Goal: Task Accomplishment & Management: Use online tool/utility

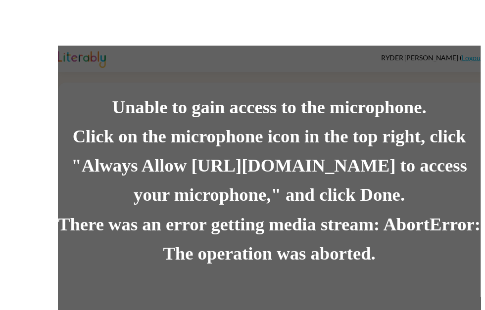
scroll to position [18, 0]
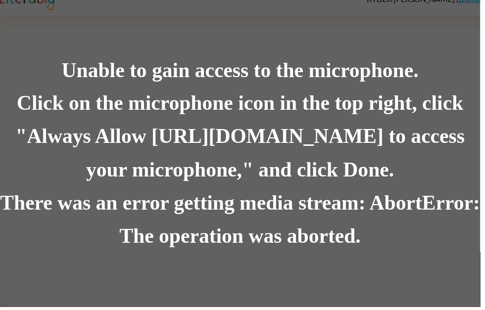
click at [317, 216] on div "There was an error getting media stream: AbortError: The operation was aborted." at bounding box center [242, 222] width 485 height 67
click at [387, 48] on div "Unable to gain access to the microphone. Click on the microphone icon in the to…" at bounding box center [242, 155] width 485 height 310
click at [387, 47] on div "Unable to gain access to the microphone. Click on the microphone icon in the to…" at bounding box center [242, 155] width 485 height 310
click at [423, 50] on div "Unable to gain access to the microphone. Click on the microphone icon in the to…" at bounding box center [242, 155] width 485 height 310
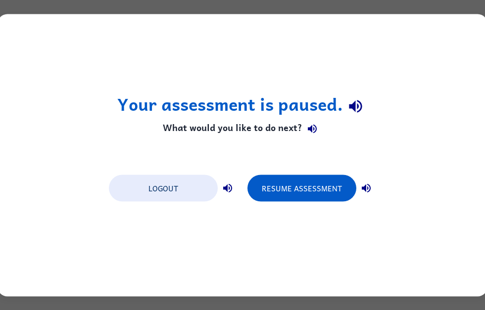
click at [309, 187] on button "Resume Assessment" at bounding box center [302, 188] width 109 height 27
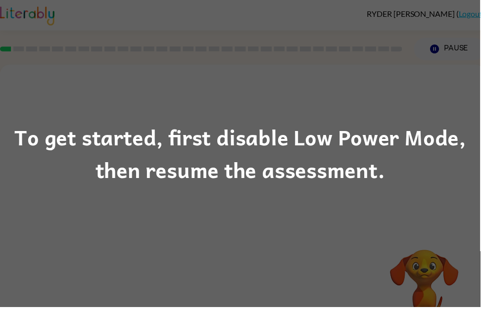
click at [249, 195] on div "To get started, first disable Low Power Mode, then resume the assessment." at bounding box center [242, 155] width 485 height 310
click at [272, 175] on div "To get started, first disable Low Power Mode, then resume the assessment." at bounding box center [242, 155] width 485 height 67
click at [312, 170] on div "To get started, first disable Low Power Mode, then resume the assessment." at bounding box center [242, 155] width 485 height 67
click at [317, 155] on div "To get started, first disable Low Power Mode, then resume the assessment." at bounding box center [242, 155] width 485 height 67
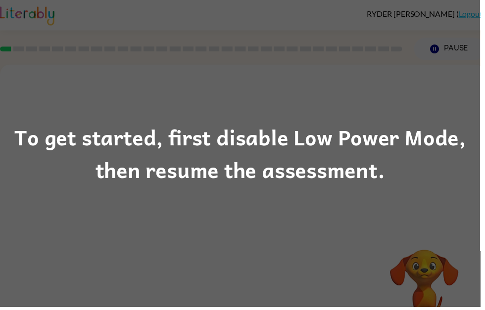
click at [259, 144] on div "To get started, first disable Low Power Mode, then resume the assessment." at bounding box center [242, 155] width 485 height 67
click at [134, 191] on div "To get started, first disable Low Power Mode, then resume the assessment." at bounding box center [242, 155] width 485 height 310
click at [104, 205] on div "To get started, first disable Low Power Mode, then resume the assessment." at bounding box center [242, 155] width 485 height 310
click at [128, 193] on div "To get started, first disable Low Power Mode, then resume the assessment." at bounding box center [242, 155] width 485 height 310
click at [155, 193] on div "To get started, first disable Low Power Mode, then resume the assessment." at bounding box center [242, 155] width 485 height 310
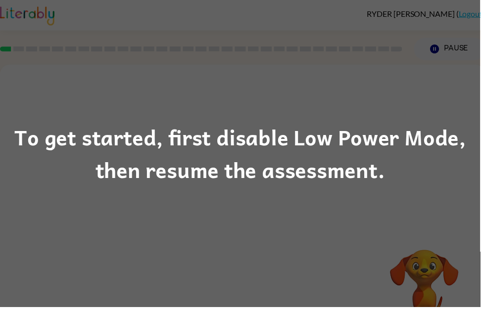
click at [154, 187] on div "To get started, first disable Low Power Mode, then resume the assessment." at bounding box center [242, 155] width 485 height 67
click at [149, 175] on div "To get started, first disable Low Power Mode, then resume the assessment." at bounding box center [242, 155] width 485 height 67
click at [177, 170] on div "To get started, first disable Low Power Mode, then resume the assessment." at bounding box center [242, 155] width 485 height 67
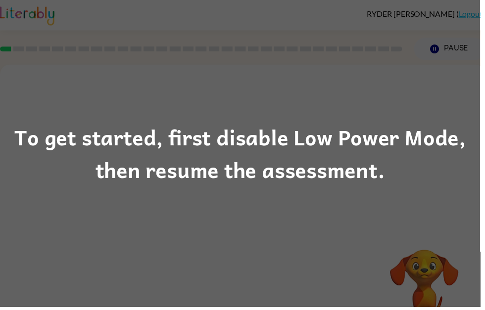
click at [177, 170] on div "To get started, first disable Low Power Mode, then resume the assessment." at bounding box center [242, 155] width 485 height 67
click at [274, 163] on div "To get started, first disable Low Power Mode, then resume the assessment." at bounding box center [242, 155] width 485 height 67
click at [251, 165] on div "To get started, first disable Low Power Mode, then resume the assessment." at bounding box center [242, 155] width 485 height 67
click at [232, 162] on div "To get started, first disable Low Power Mode, then resume the assessment." at bounding box center [242, 155] width 485 height 67
click at [214, 189] on div "To get started, first disable Low Power Mode, then resume the assessment." at bounding box center [242, 155] width 485 height 67
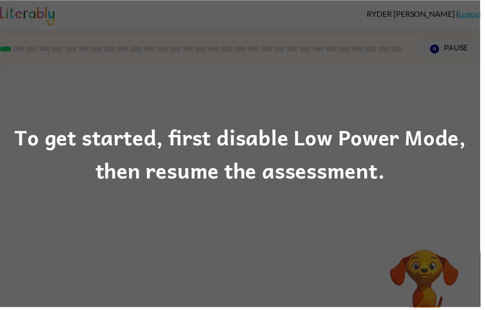
click at [292, 206] on div "To get started, first disable Low Power Mode, then resume the assessment." at bounding box center [242, 155] width 485 height 310
click at [379, 213] on div "To get started, first disable Low Power Mode, then resume the assessment." at bounding box center [242, 155] width 485 height 310
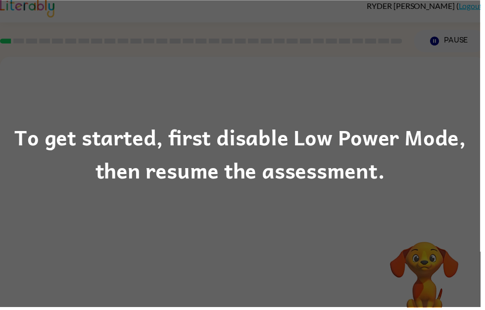
click at [299, 182] on div "To get started, first disable Low Power Mode, then resume the assessment." at bounding box center [242, 155] width 485 height 67
click at [363, 174] on div "To get started, first disable Low Power Mode, then resume the assessment." at bounding box center [242, 155] width 485 height 67
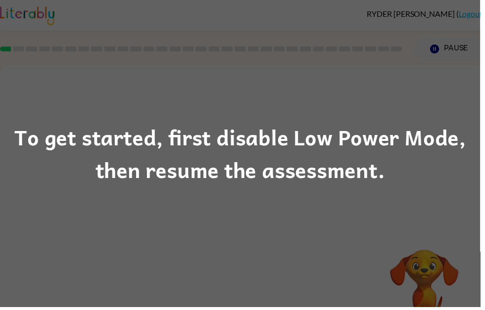
click at [368, 200] on div "To get started, first disable Low Power Mode, then resume the assessment." at bounding box center [242, 155] width 485 height 310
click at [321, 212] on div "To get started, first disable Low Power Mode, then resume the assessment." at bounding box center [242, 155] width 485 height 310
click at [320, 197] on div "To get started, first disable Low Power Mode, then resume the assessment." at bounding box center [242, 155] width 485 height 310
click at [276, 189] on div "To get started, first disable Low Power Mode, then resume the assessment." at bounding box center [242, 155] width 485 height 67
click at [395, 174] on div "To get started, first disable Low Power Mode, then resume the assessment." at bounding box center [242, 155] width 485 height 67
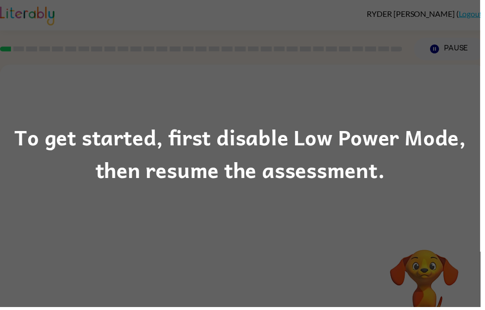
click at [284, 180] on div "To get started, first disable Low Power Mode, then resume the assessment." at bounding box center [242, 155] width 485 height 67
click at [361, 170] on div "To get started, first disable Low Power Mode, then resume the assessment." at bounding box center [242, 155] width 485 height 67
click at [412, 174] on div "To get started, first disable Low Power Mode, then resume the assessment." at bounding box center [242, 155] width 485 height 67
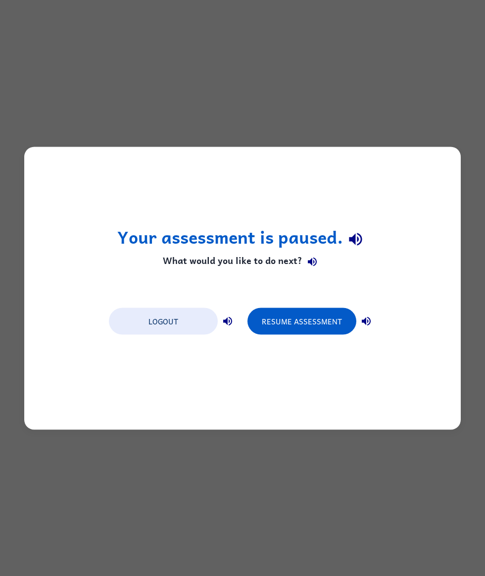
click at [321, 310] on button "Resume Assessment" at bounding box center [302, 320] width 109 height 27
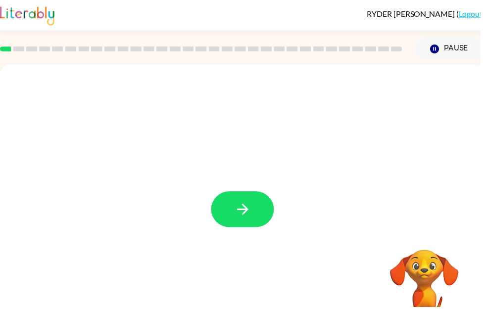
click at [260, 208] on button "button" at bounding box center [244, 212] width 63 height 36
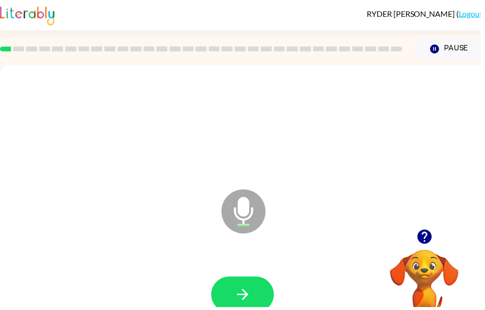
click at [258, 278] on div at bounding box center [245, 297] width 470 height 81
click at [257, 281] on button "button" at bounding box center [244, 298] width 63 height 36
click at [266, 304] on button "button" at bounding box center [244, 298] width 63 height 36
click at [249, 289] on button "button" at bounding box center [244, 298] width 63 height 36
click at [253, 284] on button "button" at bounding box center [244, 298] width 63 height 36
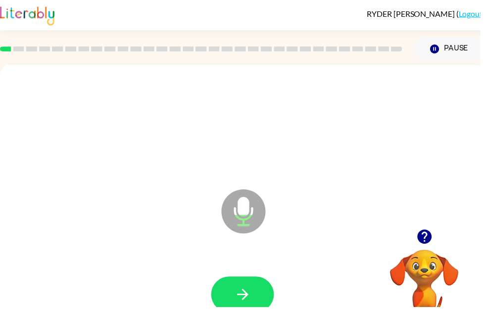
click at [251, 292] on icon "button" at bounding box center [245, 297] width 17 height 17
click at [256, 298] on button "button" at bounding box center [244, 298] width 63 height 36
click at [263, 293] on button "button" at bounding box center [244, 298] width 63 height 36
click at [255, 294] on button "button" at bounding box center [244, 298] width 63 height 36
click at [256, 283] on button "button" at bounding box center [244, 298] width 63 height 36
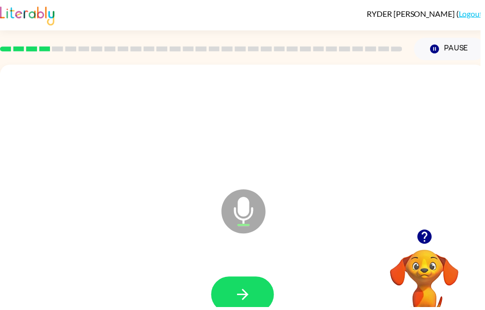
click at [247, 294] on icon "button" at bounding box center [244, 297] width 11 height 11
click at [238, 286] on button "button" at bounding box center [244, 298] width 63 height 36
click at [254, 286] on button "button" at bounding box center [244, 298] width 63 height 36
click at [254, 281] on button "button" at bounding box center [244, 298] width 63 height 36
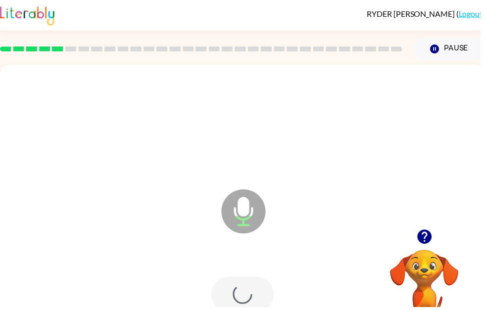
click at [253, 282] on div at bounding box center [244, 298] width 63 height 36
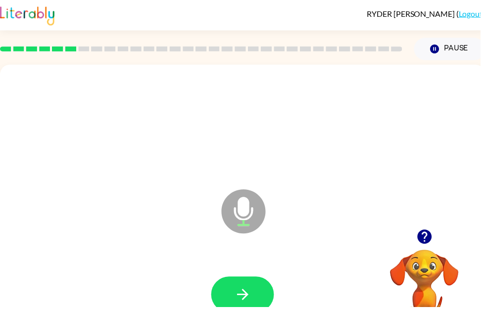
click at [249, 288] on button "button" at bounding box center [244, 298] width 63 height 36
click at [236, 288] on button "button" at bounding box center [244, 298] width 63 height 36
click at [263, 293] on button "button" at bounding box center [244, 298] width 63 height 36
click at [239, 301] on icon "button" at bounding box center [245, 297] width 17 height 17
click at [261, 297] on button "button" at bounding box center [244, 298] width 63 height 36
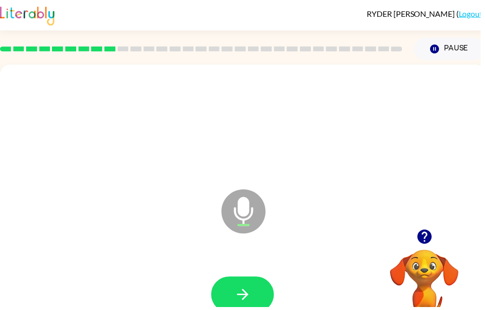
click at [261, 284] on button "button" at bounding box center [244, 298] width 63 height 36
click at [243, 287] on button "button" at bounding box center [244, 298] width 63 height 36
click at [254, 296] on button "button" at bounding box center [244, 298] width 63 height 36
click at [243, 289] on button "button" at bounding box center [244, 298] width 63 height 36
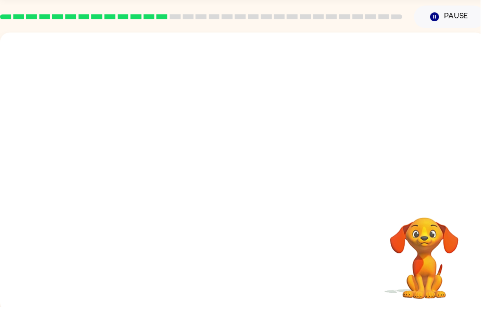
scroll to position [32, 0]
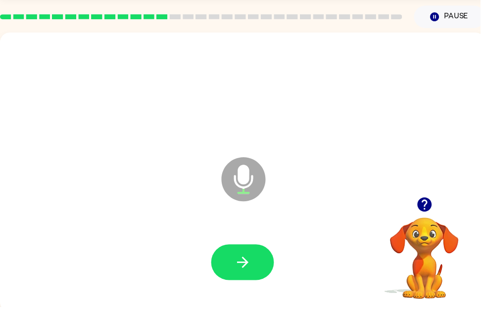
click at [250, 259] on icon "button" at bounding box center [245, 265] width 17 height 17
click at [253, 268] on icon "button" at bounding box center [245, 265] width 17 height 17
click at [243, 248] on button "button" at bounding box center [244, 266] width 63 height 36
click at [257, 256] on button "button" at bounding box center [244, 266] width 63 height 36
click at [255, 250] on button "button" at bounding box center [244, 266] width 63 height 36
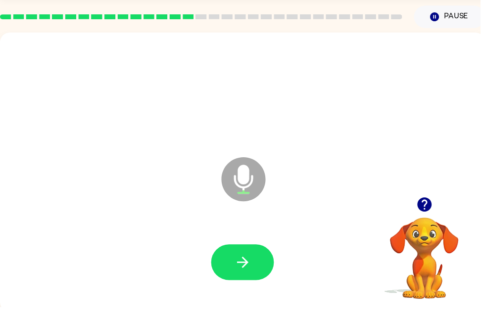
click at [245, 272] on icon "button" at bounding box center [245, 265] width 17 height 17
click at [224, 286] on div at bounding box center [245, 265] width 470 height 81
click at [243, 262] on icon "button" at bounding box center [245, 265] width 17 height 17
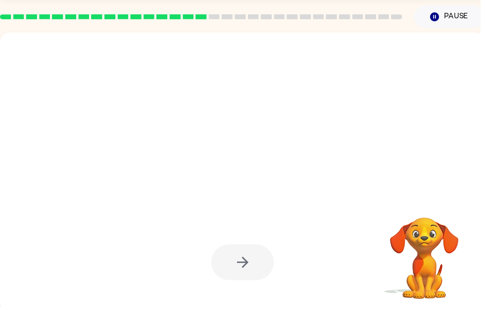
click at [276, 249] on div at bounding box center [244, 266] width 63 height 36
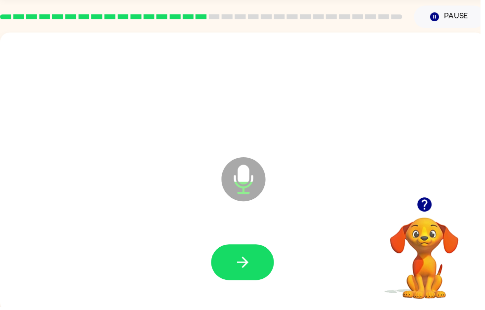
click at [250, 261] on icon "button" at bounding box center [245, 265] width 17 height 17
click at [250, 260] on icon "button" at bounding box center [245, 265] width 17 height 17
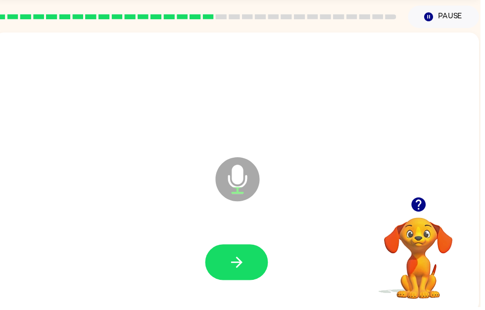
scroll to position [0, 6]
click at [235, 274] on button "button" at bounding box center [238, 266] width 63 height 36
click at [261, 251] on button "button" at bounding box center [238, 266] width 63 height 36
click at [236, 248] on button "button" at bounding box center [238, 266] width 63 height 36
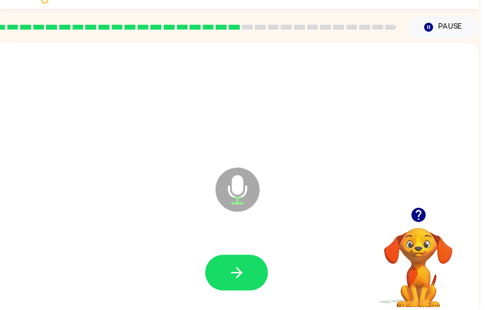
scroll to position [13, 0]
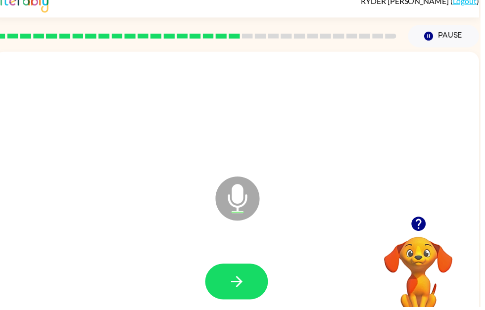
click at [241, 279] on icon "button" at bounding box center [239, 284] width 17 height 17
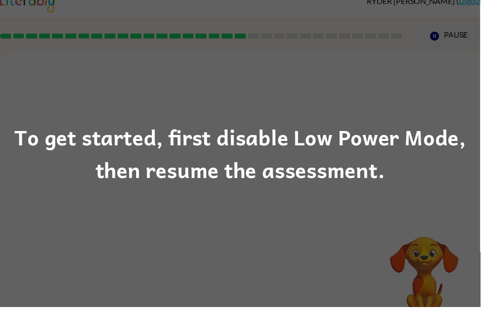
scroll to position [0, 0]
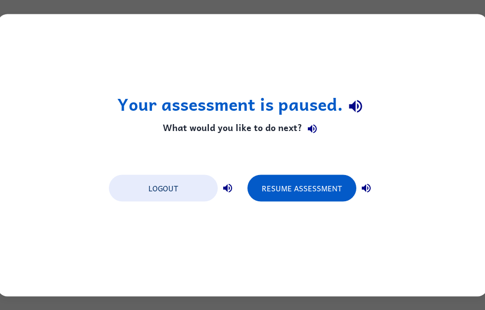
click at [306, 192] on button "Resume Assessment" at bounding box center [302, 188] width 109 height 27
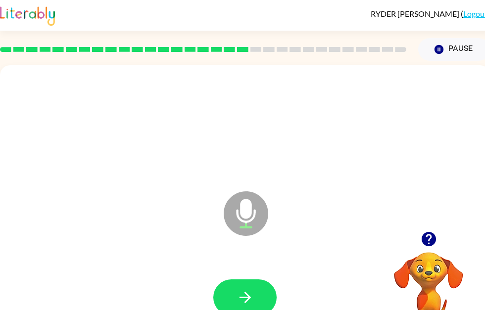
click at [260, 277] on div at bounding box center [245, 297] width 470 height 81
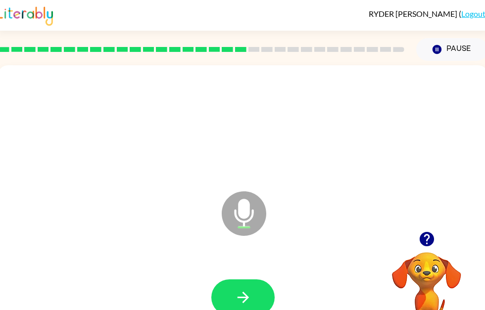
click at [262, 284] on button "button" at bounding box center [242, 298] width 63 height 36
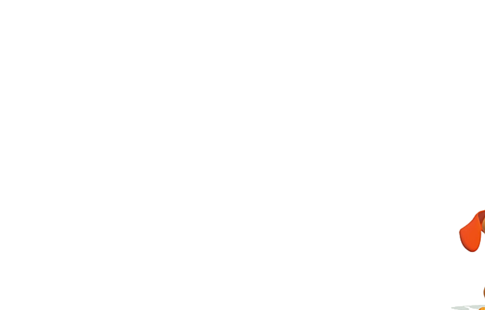
scroll to position [0, 0]
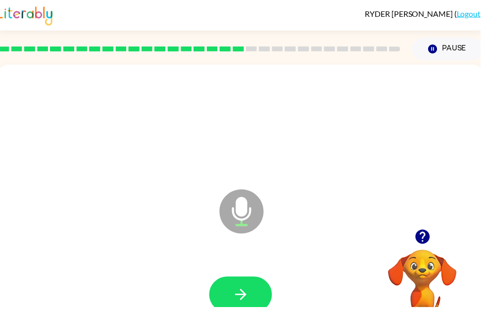
click at [268, 277] on div at bounding box center [243, 297] width 470 height 81
click at [228, 297] on button "button" at bounding box center [242, 298] width 63 height 36
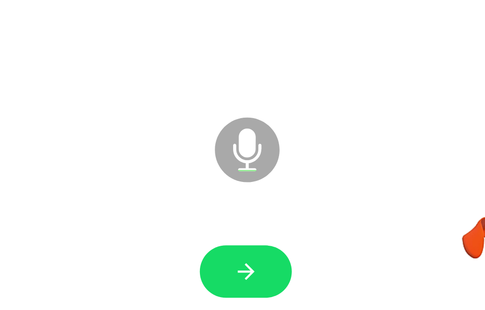
scroll to position [38, 0]
click at [237, 251] on icon "button" at bounding box center [245, 259] width 17 height 17
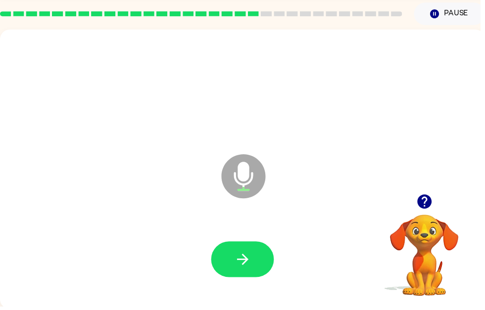
scroll to position [35, 0]
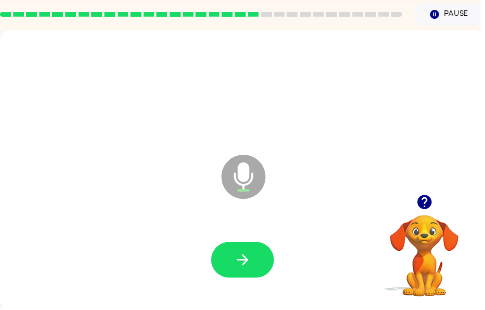
click at [248, 259] on icon "button" at bounding box center [245, 262] width 17 height 17
click at [243, 275] on button "button" at bounding box center [244, 263] width 63 height 36
click at [244, 245] on button "button" at bounding box center [244, 263] width 63 height 36
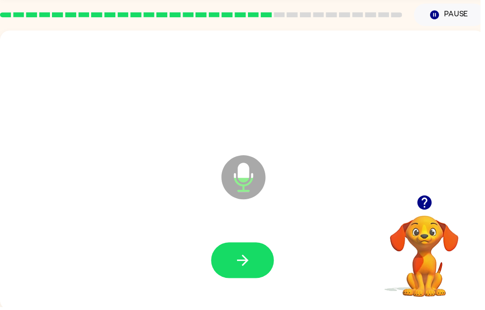
click at [239, 254] on button "button" at bounding box center [244, 263] width 63 height 36
click at [228, 281] on button "button" at bounding box center [244, 263] width 63 height 36
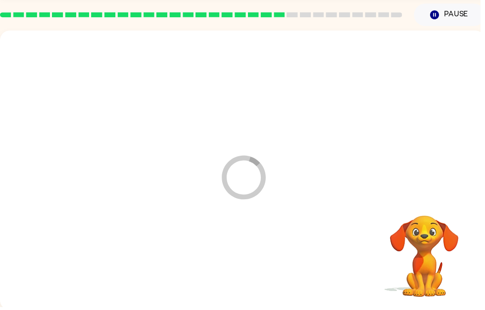
scroll to position [0, 0]
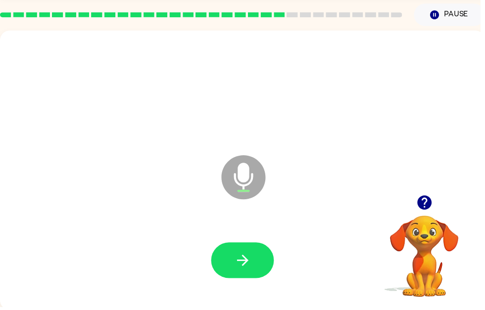
click at [230, 262] on button "button" at bounding box center [244, 263] width 63 height 36
click at [226, 269] on button "button" at bounding box center [244, 263] width 63 height 36
click at [253, 252] on button "button" at bounding box center [244, 263] width 63 height 36
click at [236, 267] on button "button" at bounding box center [244, 263] width 63 height 36
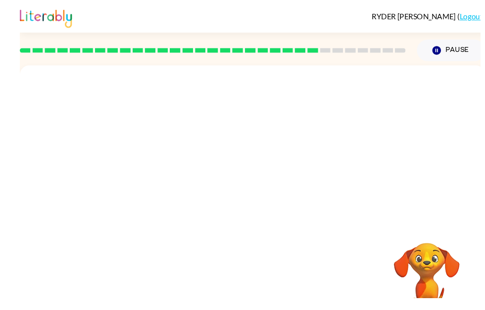
scroll to position [32, 0]
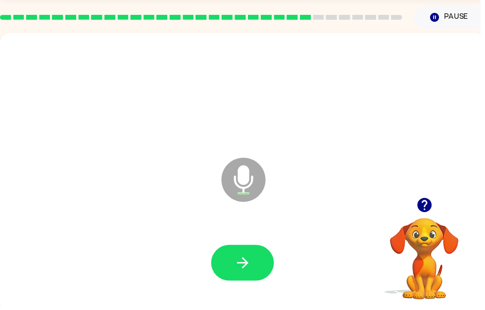
click at [240, 251] on button "button" at bounding box center [244, 266] width 63 height 36
click at [253, 264] on icon "button" at bounding box center [245, 265] width 17 height 17
click at [228, 259] on button "button" at bounding box center [244, 266] width 63 height 36
click at [239, 260] on icon "button" at bounding box center [245, 265] width 17 height 17
click at [234, 249] on button "button" at bounding box center [244, 266] width 63 height 36
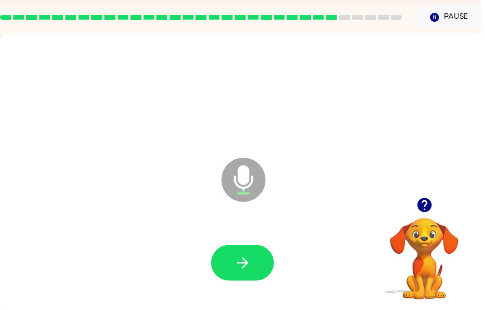
click at [231, 254] on button "button" at bounding box center [244, 266] width 63 height 36
click at [242, 264] on icon "button" at bounding box center [245, 265] width 17 height 17
click at [233, 260] on button "button" at bounding box center [244, 266] width 63 height 36
click at [232, 259] on button "button" at bounding box center [244, 266] width 63 height 36
click at [223, 268] on button "button" at bounding box center [244, 266] width 63 height 36
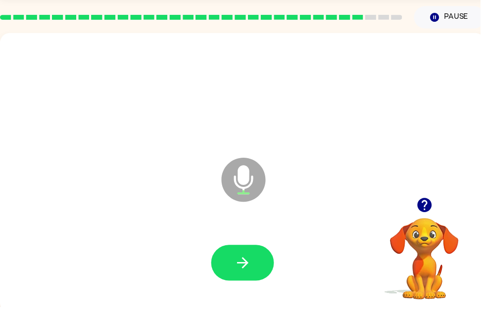
click at [243, 265] on icon "button" at bounding box center [244, 265] width 11 height 11
click at [257, 279] on button "button" at bounding box center [244, 266] width 63 height 36
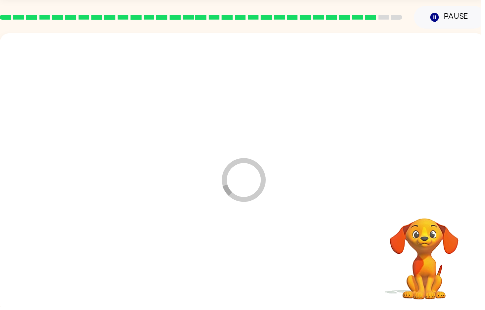
click at [240, 261] on div at bounding box center [245, 266] width 470 height 81
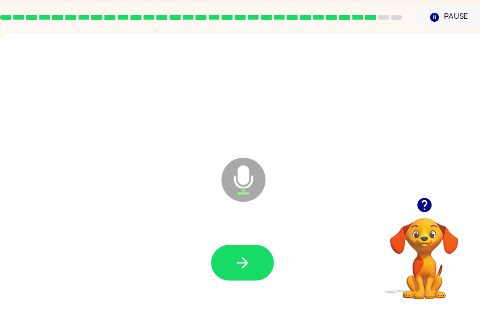
click at [234, 249] on button "button" at bounding box center [244, 266] width 63 height 36
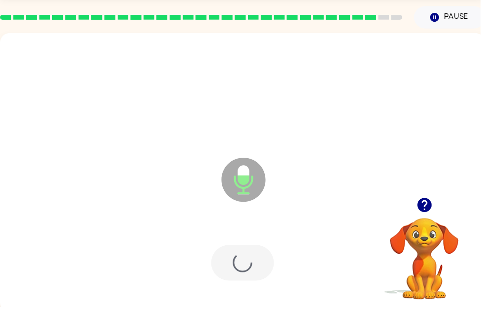
click at [228, 259] on div at bounding box center [244, 266] width 63 height 36
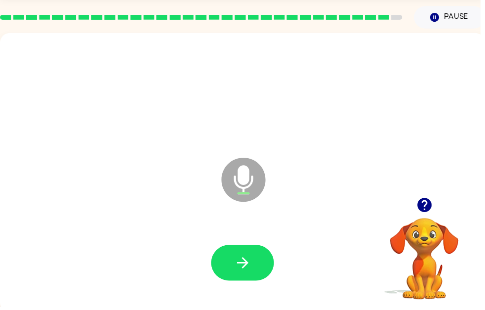
click at [237, 266] on icon "button" at bounding box center [245, 265] width 17 height 17
click at [251, 251] on button "button" at bounding box center [244, 266] width 63 height 36
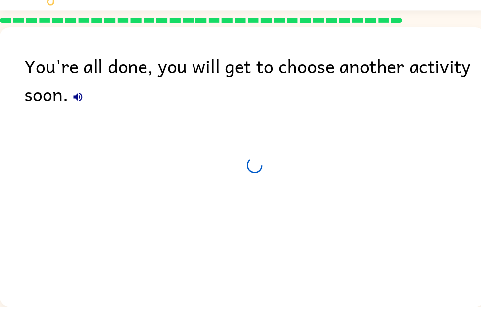
scroll to position [31, 0]
